Goal: Navigation & Orientation: Understand site structure

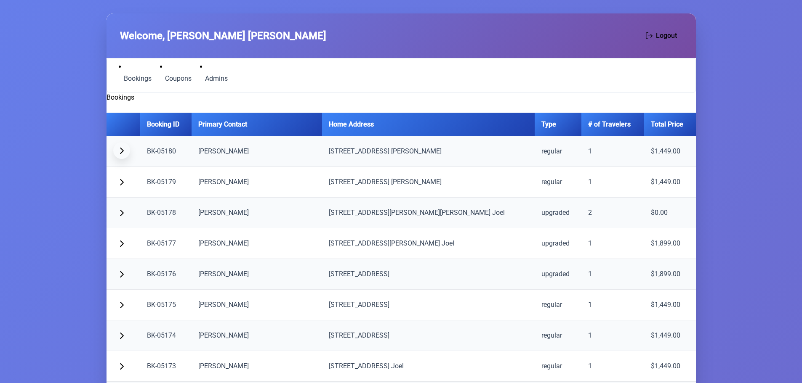
click at [117, 153] on button "button" at bounding box center [121, 150] width 17 height 17
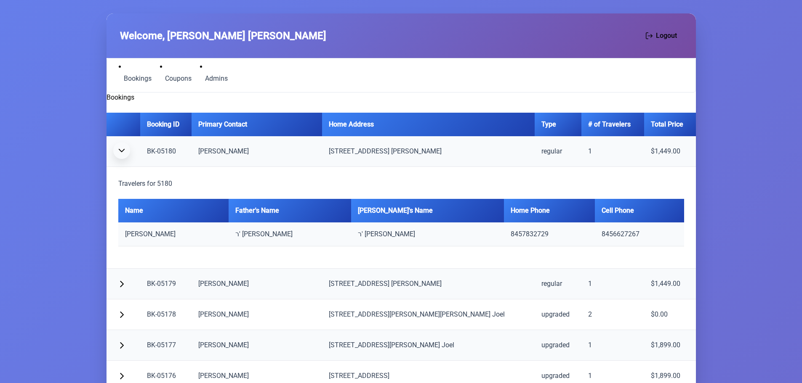
click at [122, 153] on span "button" at bounding box center [121, 150] width 7 height 7
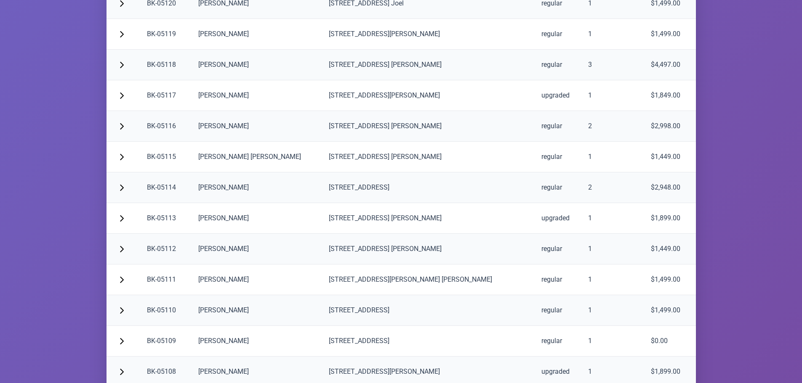
scroll to position [2081, 0]
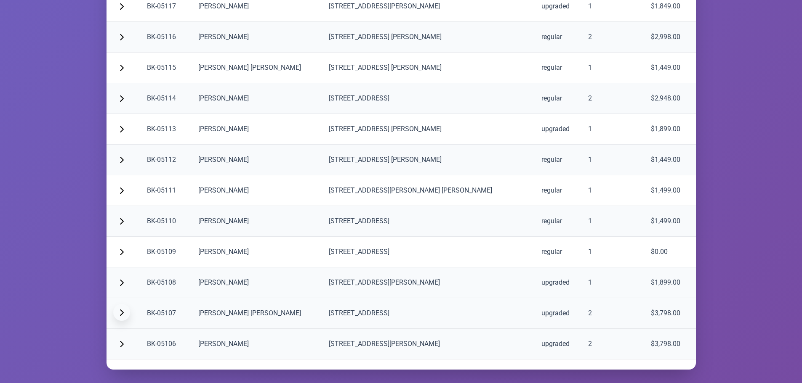
click at [122, 312] on span "button" at bounding box center [121, 312] width 7 height 7
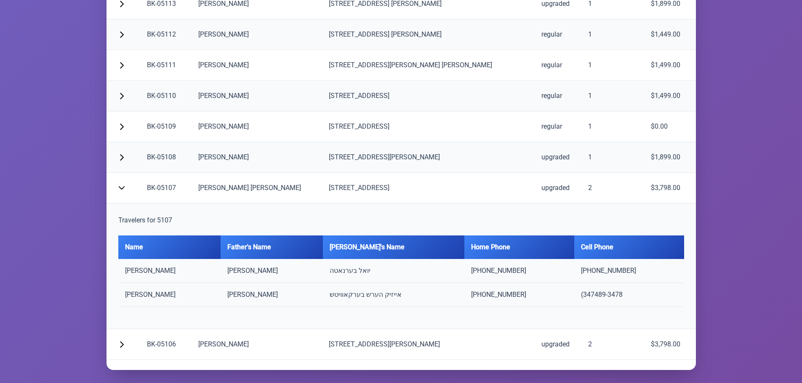
scroll to position [2207, 0]
click at [120, 185] on span "button" at bounding box center [121, 186] width 7 height 7
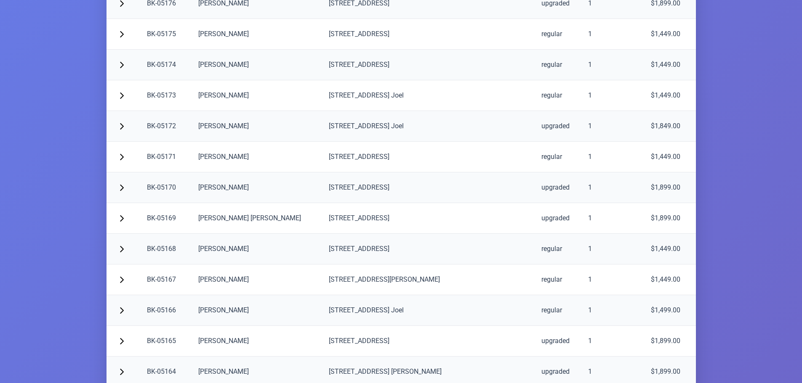
scroll to position [0, 0]
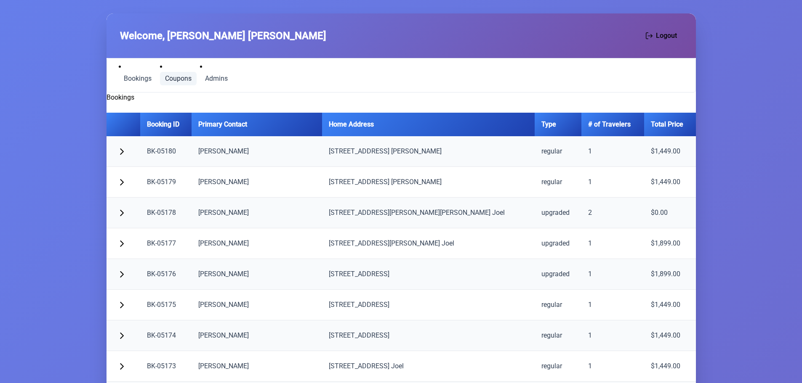
click at [191, 80] on span "Coupons" at bounding box center [178, 78] width 27 height 7
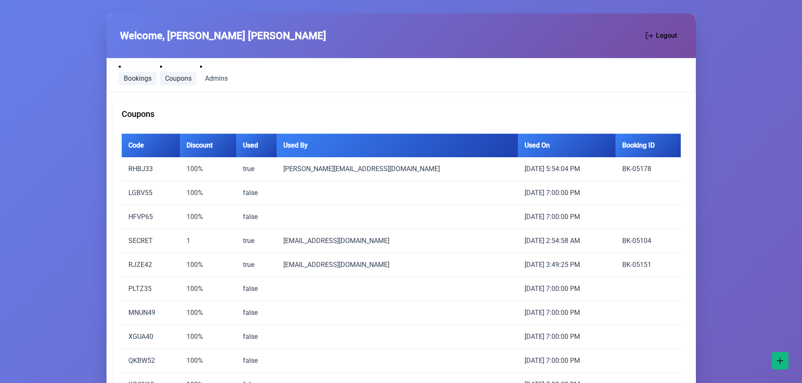
click at [144, 79] on span "Bookings" at bounding box center [138, 78] width 28 height 7
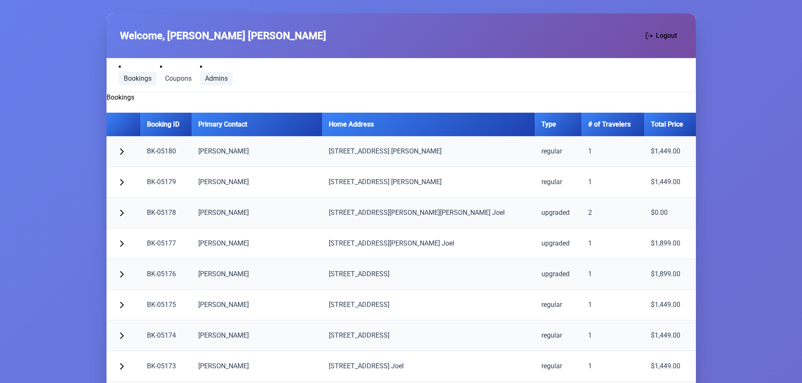
click at [215, 77] on span "Admins" at bounding box center [216, 78] width 23 height 7
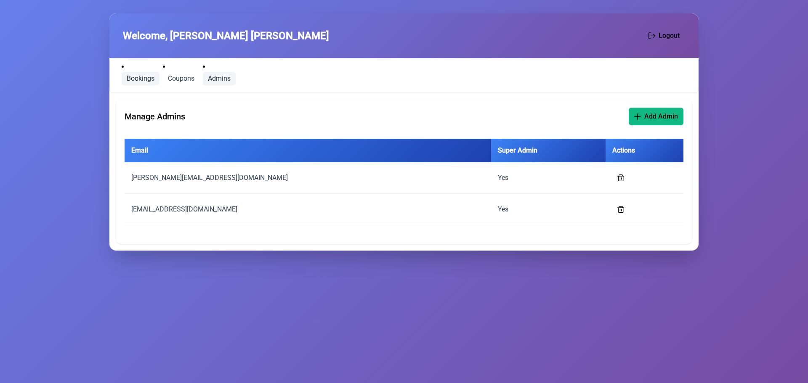
click at [138, 76] on span "Bookings" at bounding box center [141, 78] width 28 height 7
